Goal: Task Accomplishment & Management: Use online tool/utility

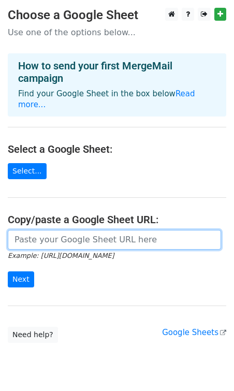
click at [59, 232] on input "url" at bounding box center [114, 240] width 213 height 20
paste input "https://docs.google.com/spreadsheets/d/1-T5Q7yw4vd0yu3j8Q-5W9xsVaVArTOw-_NkWK5e…"
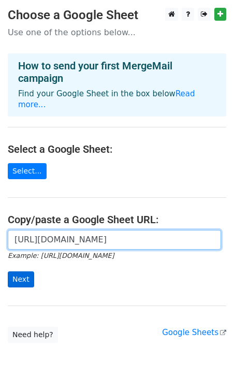
type input "https://docs.google.com/spreadsheets/d/1-T5Q7yw4vd0yu3j8Q-5W9xsVaVArTOw-_NkWK5e…"
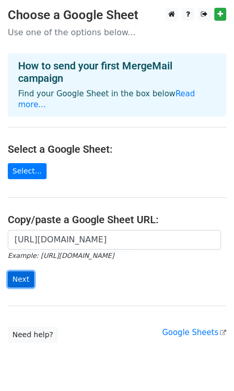
scroll to position [0, 0]
click at [29, 271] on input "Next" at bounding box center [21, 279] width 26 height 16
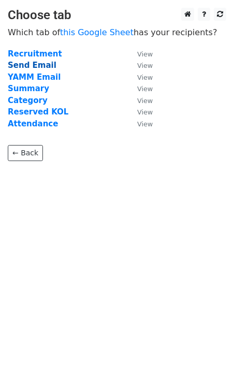
click at [30, 66] on strong "Send Email" at bounding box center [32, 65] width 49 height 9
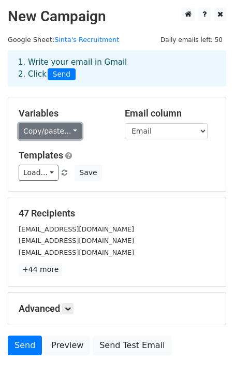
click at [71, 133] on link "Copy/paste..." at bounding box center [50, 131] width 63 height 16
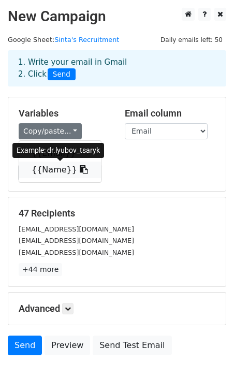
click at [80, 171] on icon at bounding box center [84, 169] width 8 height 8
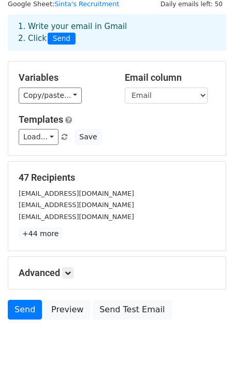
scroll to position [36, 0]
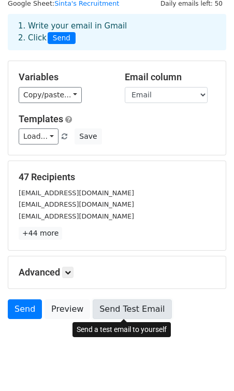
click at [124, 314] on link "Send Test Email" at bounding box center [132, 309] width 79 height 20
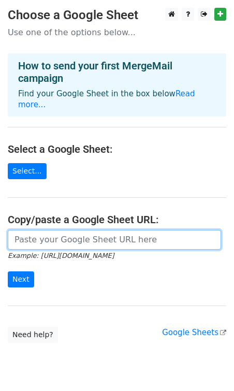
click at [42, 235] on input "url" at bounding box center [114, 240] width 213 height 20
paste input "https://docs.google.com/spreadsheets/d/1-T5Q7yw4vd0yu3j8Q-5W9xsVaVArTOw-_NkWK5e…"
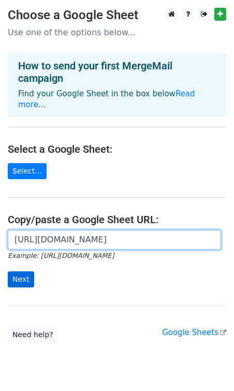
type input "https://docs.google.com/spreadsheets/d/1-T5Q7yw4vd0yu3j8Q-5W9xsVaVArTOw-_NkWK5e…"
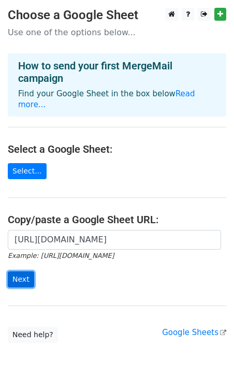
scroll to position [0, 0]
click at [24, 271] on input "Next" at bounding box center [21, 279] width 26 height 16
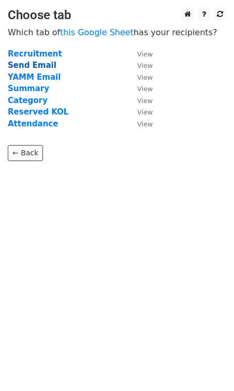
click at [35, 66] on strong "Send Email" at bounding box center [32, 65] width 49 height 9
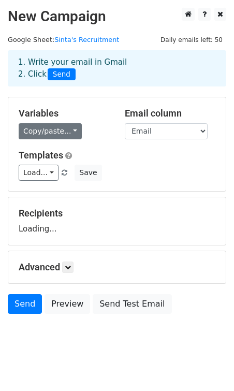
click at [69, 129] on link "Copy/paste..." at bounding box center [50, 131] width 63 height 16
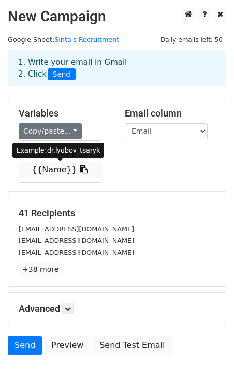
click at [54, 169] on link "{{Name}}" at bounding box center [60, 169] width 82 height 17
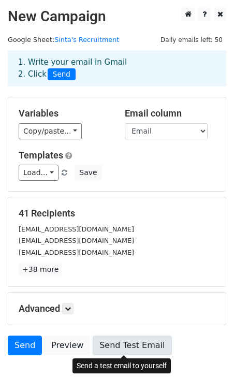
click at [110, 345] on link "Send Test Email" at bounding box center [132, 345] width 79 height 20
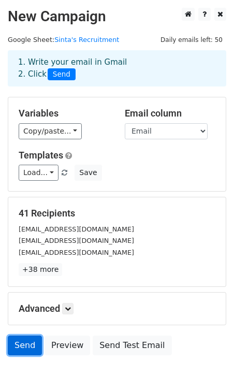
click at [18, 352] on link "Send" at bounding box center [25, 345] width 34 height 20
click at [20, 351] on link "Send" at bounding box center [25, 345] width 34 height 20
click at [24, 346] on link "Send" at bounding box center [25, 345] width 34 height 20
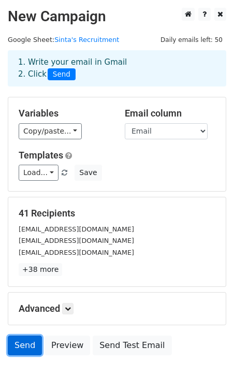
click at [24, 346] on link "Send" at bounding box center [25, 345] width 34 height 20
click at [24, 345] on link "Send" at bounding box center [25, 345] width 34 height 20
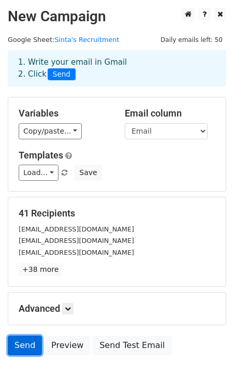
click at [24, 345] on link "Send" at bounding box center [25, 345] width 34 height 20
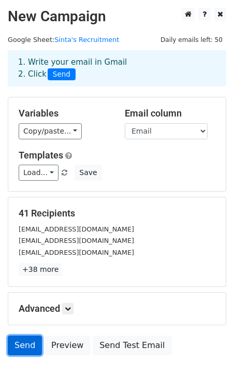
click at [24, 345] on link "Send" at bounding box center [25, 345] width 34 height 20
click at [29, 348] on link "Send" at bounding box center [25, 345] width 34 height 20
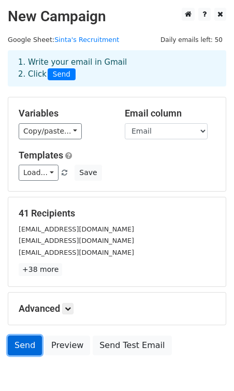
click at [29, 348] on link "Send" at bounding box center [25, 345] width 34 height 20
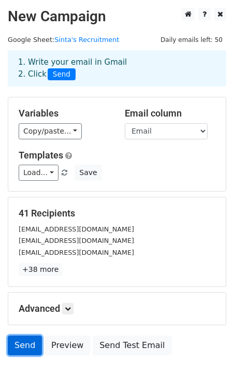
click at [29, 348] on link "Send" at bounding box center [25, 345] width 34 height 20
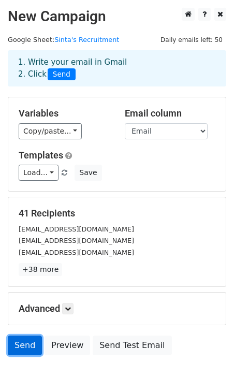
click at [29, 348] on link "Send" at bounding box center [25, 345] width 34 height 20
click at [27, 340] on link "Send" at bounding box center [25, 345] width 34 height 20
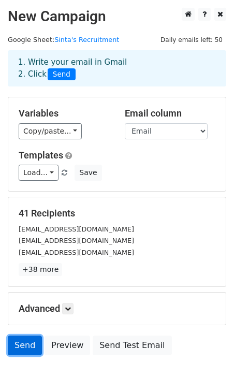
click at [27, 340] on link "Send" at bounding box center [25, 345] width 34 height 20
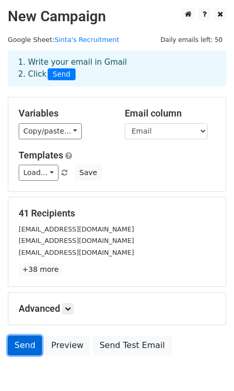
click at [27, 340] on link "Send" at bounding box center [25, 345] width 34 height 20
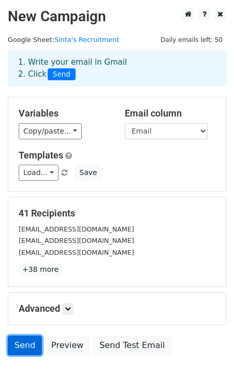
click at [27, 340] on link "Send" at bounding box center [25, 345] width 34 height 20
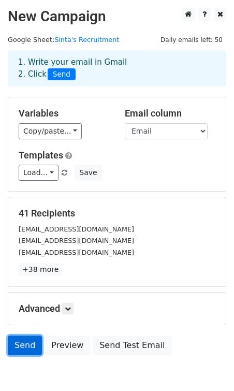
click at [27, 340] on link "Send" at bounding box center [25, 345] width 34 height 20
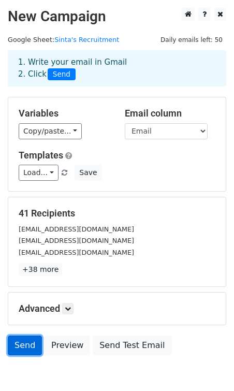
click at [27, 340] on link "Send" at bounding box center [25, 345] width 34 height 20
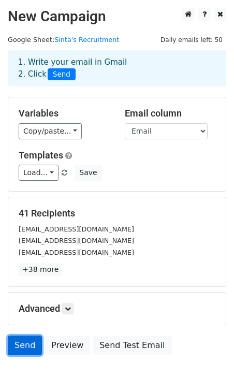
click at [27, 340] on link "Send" at bounding box center [25, 345] width 34 height 20
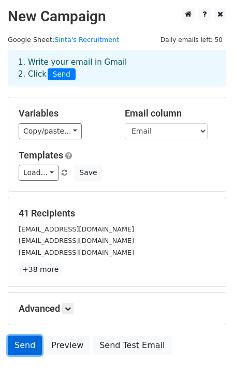
click at [27, 340] on link "Send" at bounding box center [25, 345] width 34 height 20
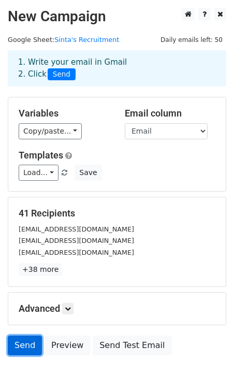
click at [27, 340] on link "Send" at bounding box center [25, 345] width 34 height 20
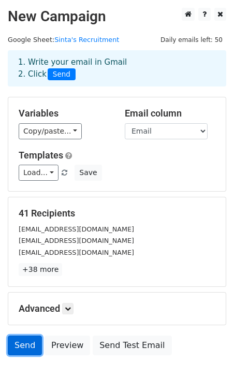
click at [27, 340] on link "Send" at bounding box center [25, 345] width 34 height 20
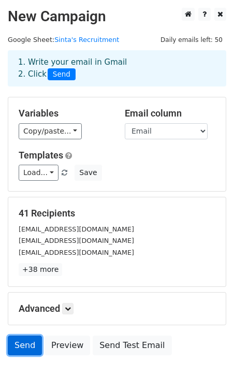
click at [27, 340] on link "Send" at bounding box center [25, 345] width 34 height 20
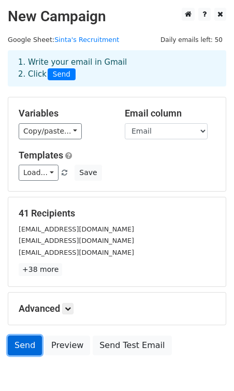
click at [27, 340] on link "Send" at bounding box center [25, 345] width 34 height 20
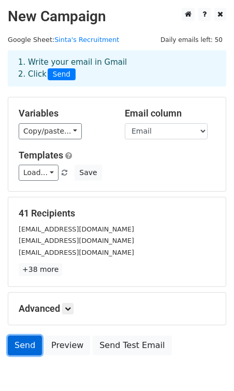
click at [27, 340] on link "Send" at bounding box center [25, 345] width 34 height 20
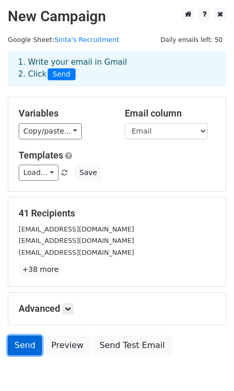
click at [27, 340] on link "Send" at bounding box center [25, 345] width 34 height 20
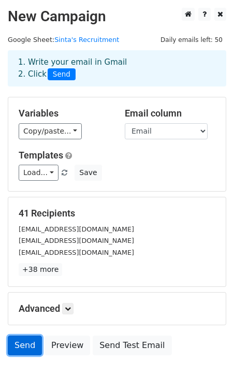
click at [27, 340] on link "Send" at bounding box center [25, 345] width 34 height 20
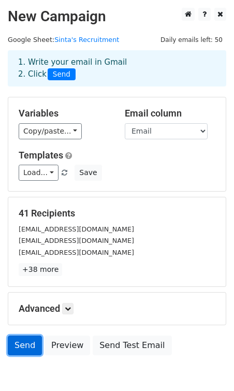
click at [27, 340] on link "Send" at bounding box center [25, 345] width 34 height 20
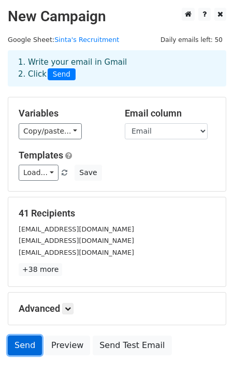
click at [27, 340] on link "Send" at bounding box center [25, 345] width 34 height 20
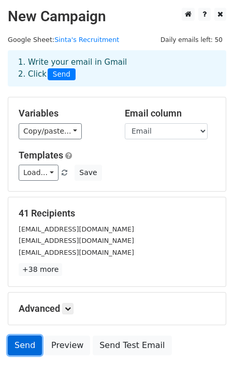
click at [27, 340] on link "Send" at bounding box center [25, 345] width 34 height 20
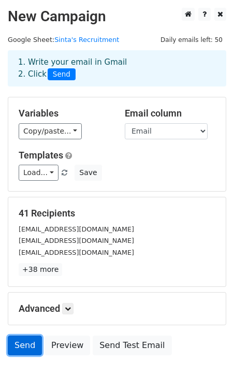
click at [27, 340] on link "Send" at bounding box center [25, 345] width 34 height 20
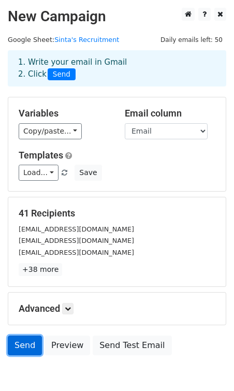
click at [27, 340] on link "Send" at bounding box center [25, 345] width 34 height 20
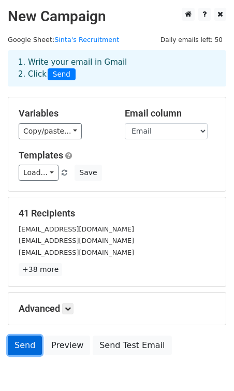
click at [27, 340] on link "Send" at bounding box center [25, 345] width 34 height 20
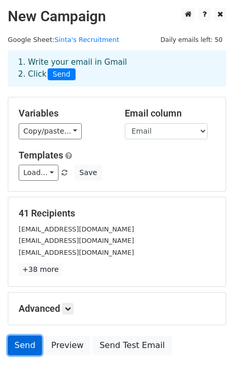
click at [27, 340] on link "Send" at bounding box center [25, 345] width 34 height 20
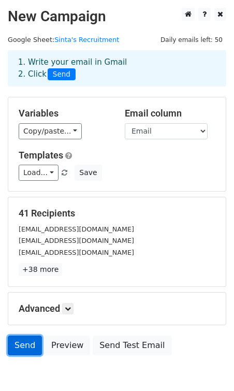
click at [27, 340] on link "Send" at bounding box center [25, 345] width 34 height 20
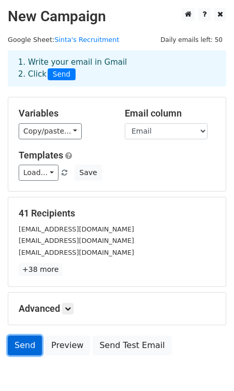
click at [27, 340] on link "Send" at bounding box center [25, 345] width 34 height 20
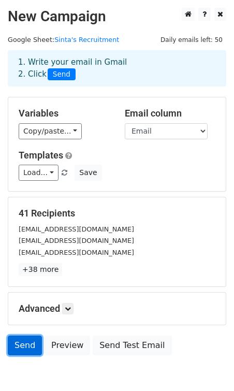
click at [27, 340] on link "Send" at bounding box center [25, 345] width 34 height 20
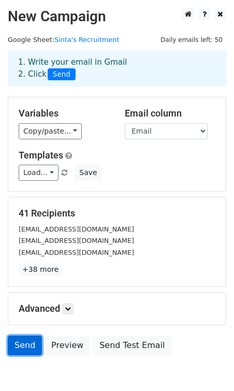
click at [27, 340] on link "Send" at bounding box center [25, 345] width 34 height 20
click at [22, 354] on link "Send" at bounding box center [25, 345] width 34 height 20
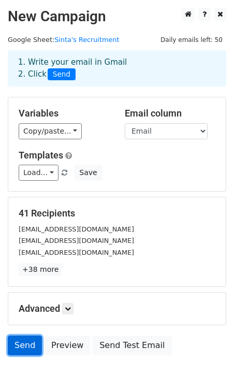
click at [22, 354] on link "Send" at bounding box center [25, 345] width 34 height 20
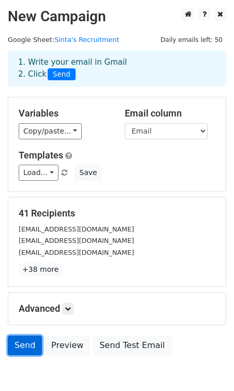
click at [22, 354] on link "Send" at bounding box center [25, 345] width 34 height 20
